Goal: Transaction & Acquisition: Purchase product/service

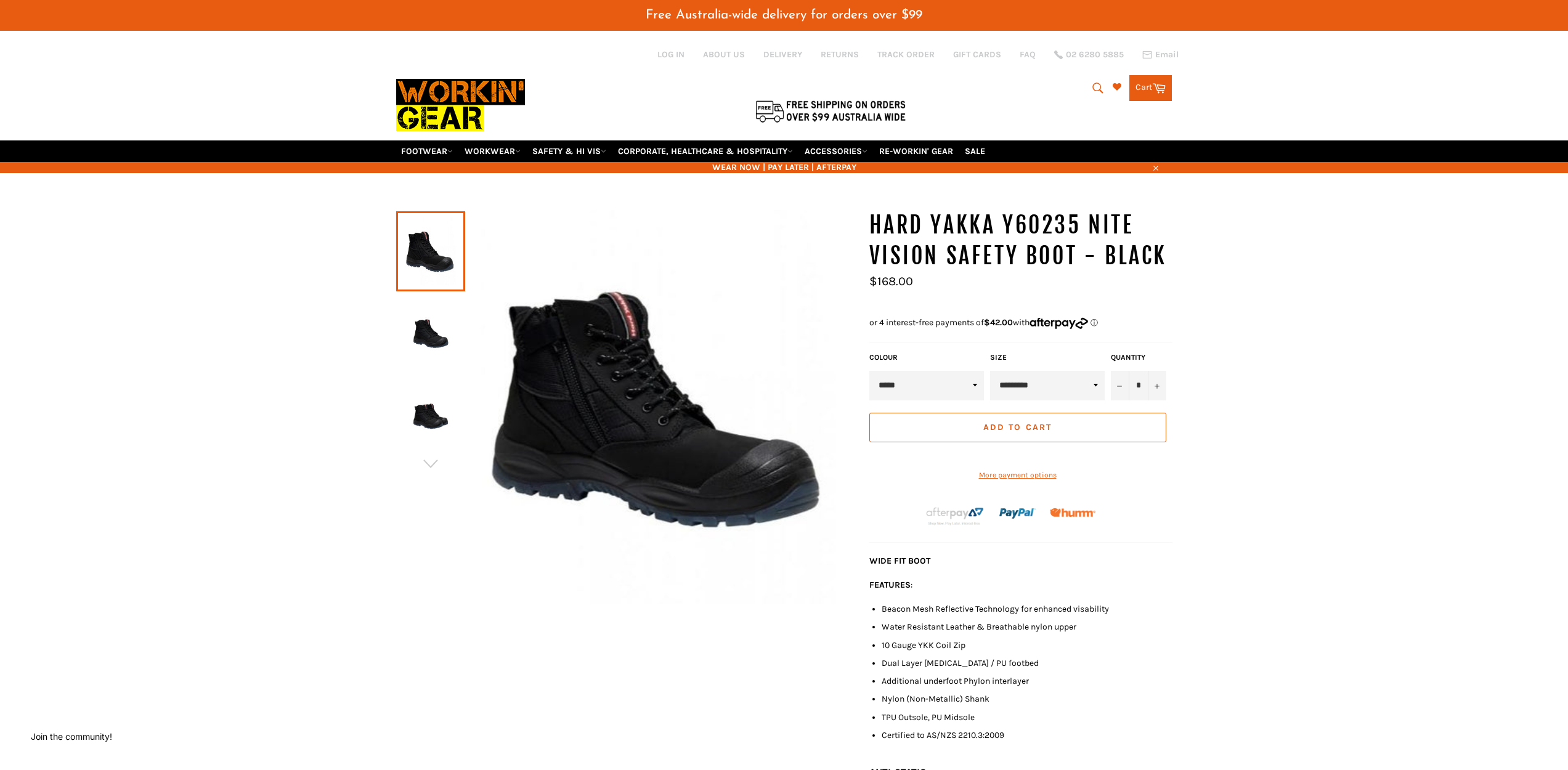
select select "********"
click at [414, 320] on img at bounding box center [430, 334] width 57 height 68
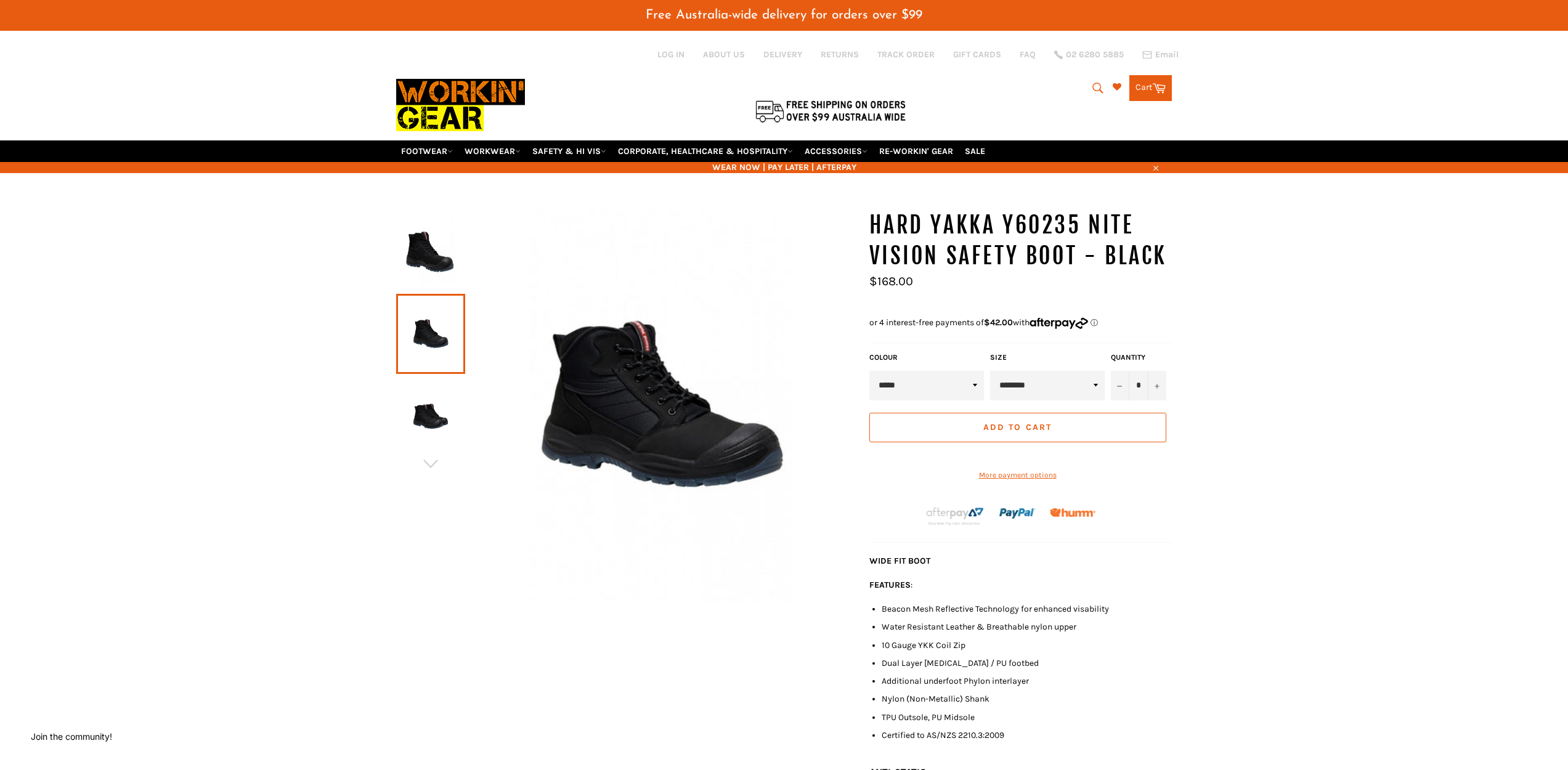
click at [424, 405] on img at bounding box center [430, 417] width 57 height 68
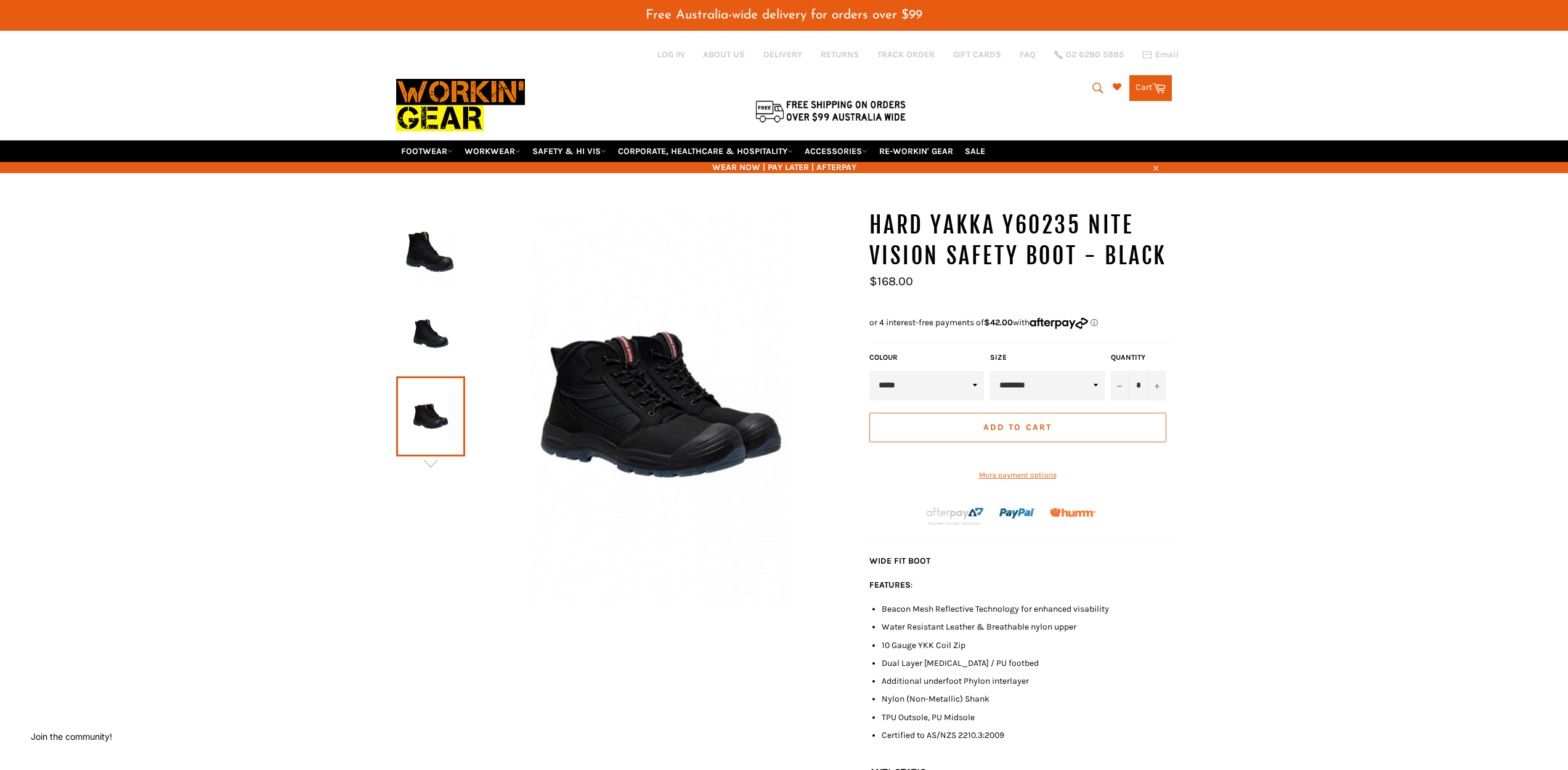
click at [429, 455] on icon "button" at bounding box center [430, 464] width 18 height 18
click at [438, 227] on img at bounding box center [430, 251] width 57 height 68
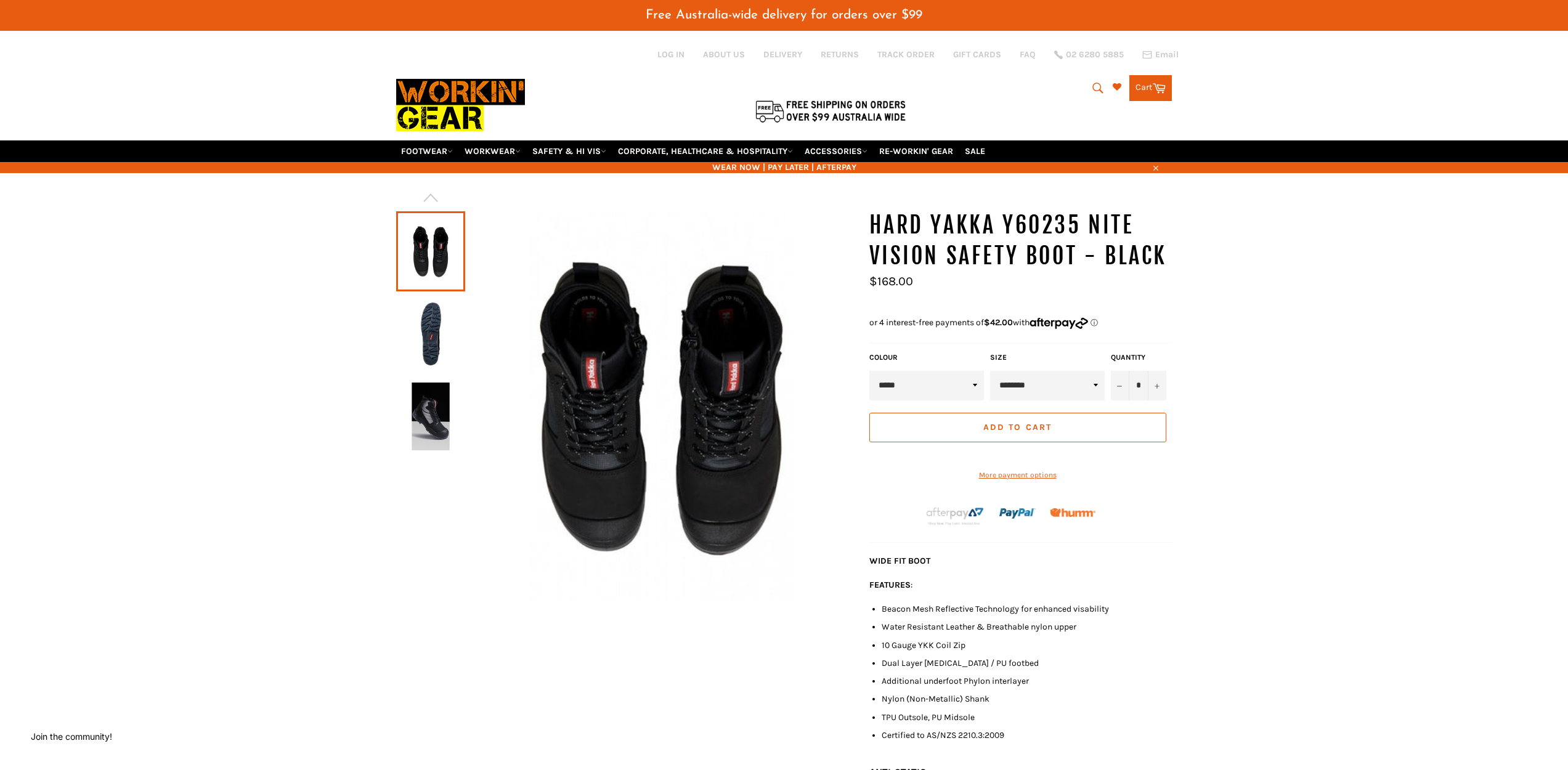
click at [431, 326] on img at bounding box center [430, 334] width 57 height 68
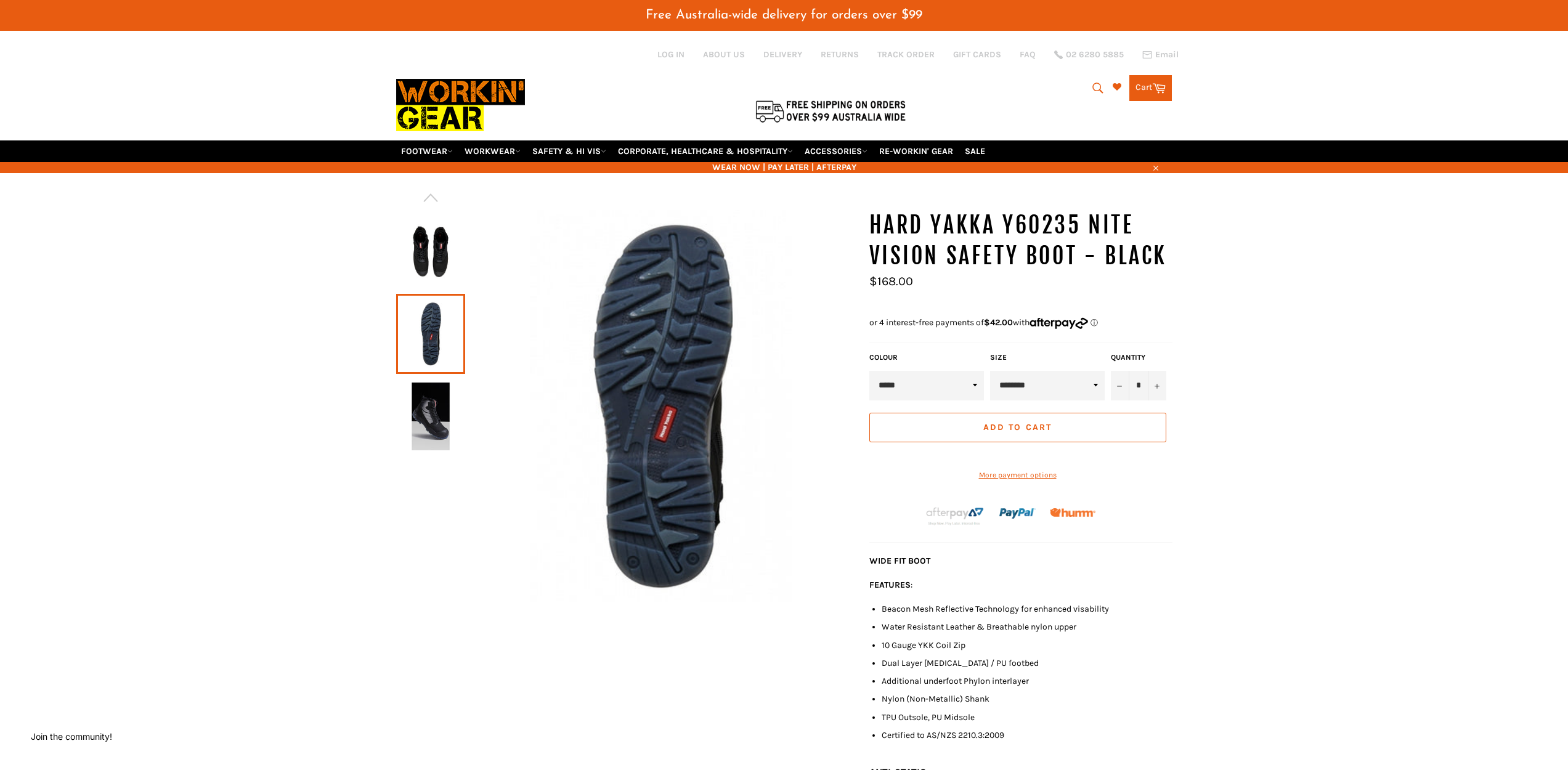
click at [431, 397] on img at bounding box center [430, 417] width 57 height 68
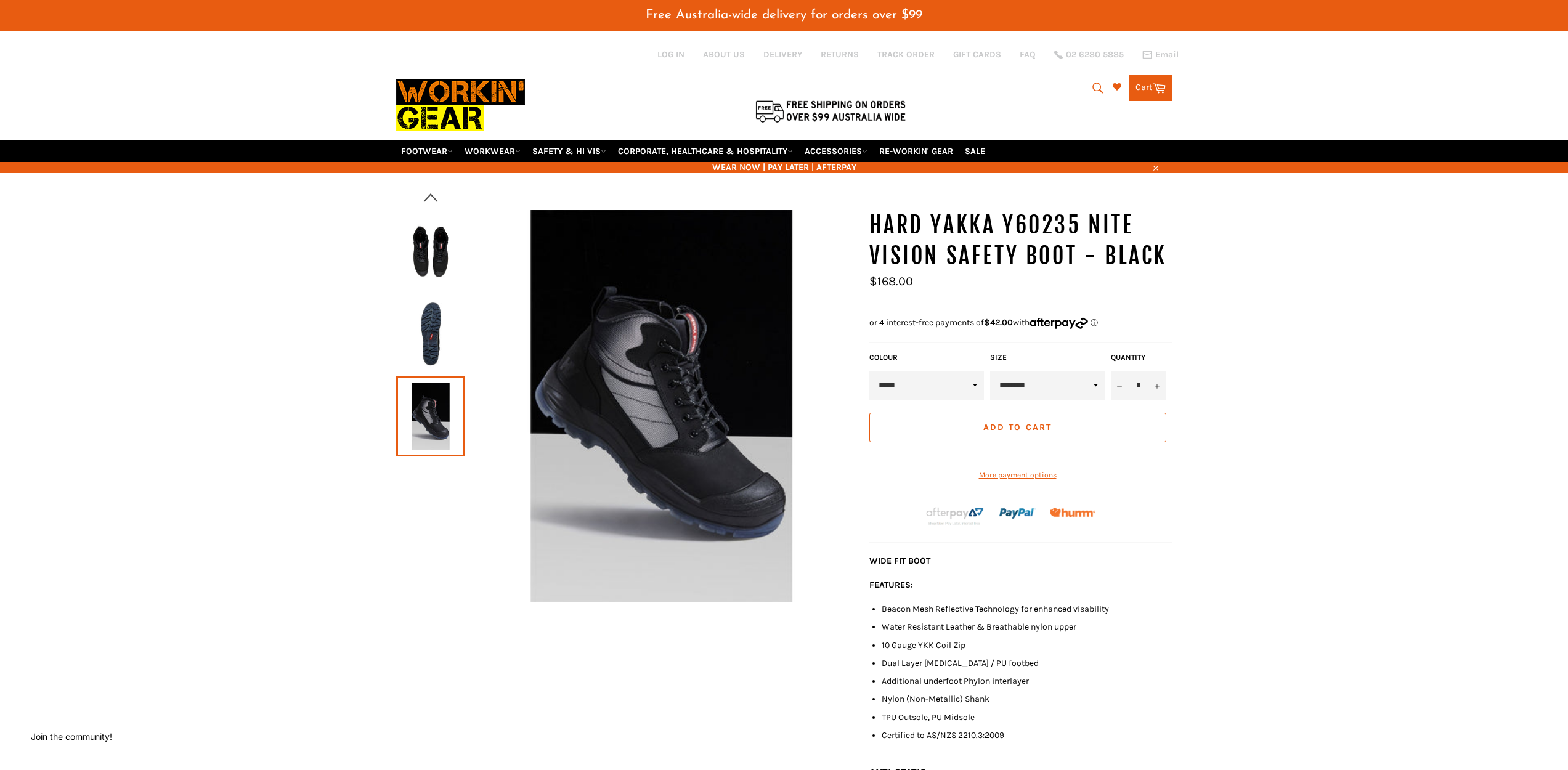
click at [432, 189] on icon "button" at bounding box center [430, 198] width 18 height 18
click at [417, 240] on img at bounding box center [430, 251] width 57 height 68
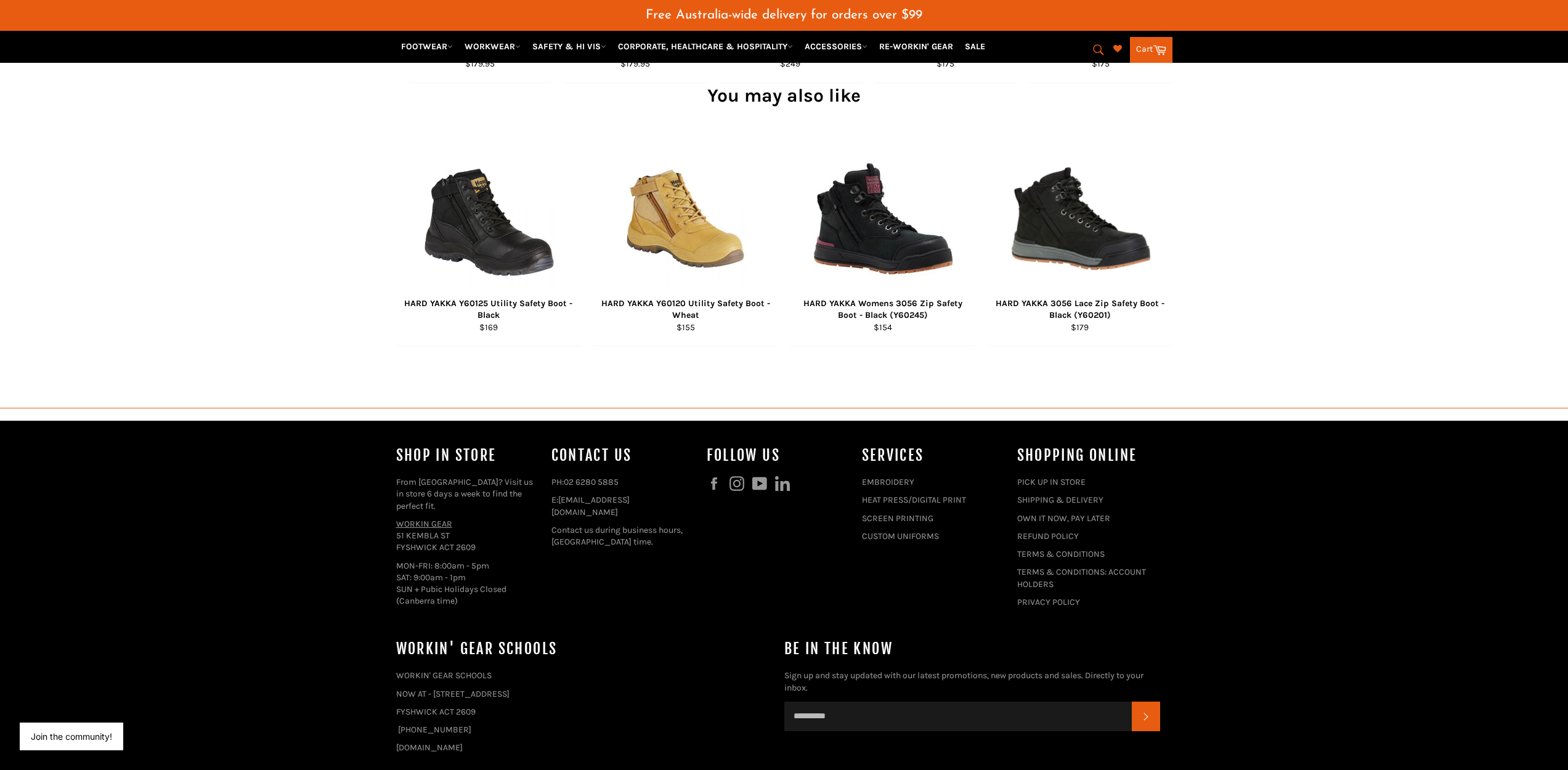
scroll to position [1372, 0]
